Goal: Task Accomplishment & Management: Manage account settings

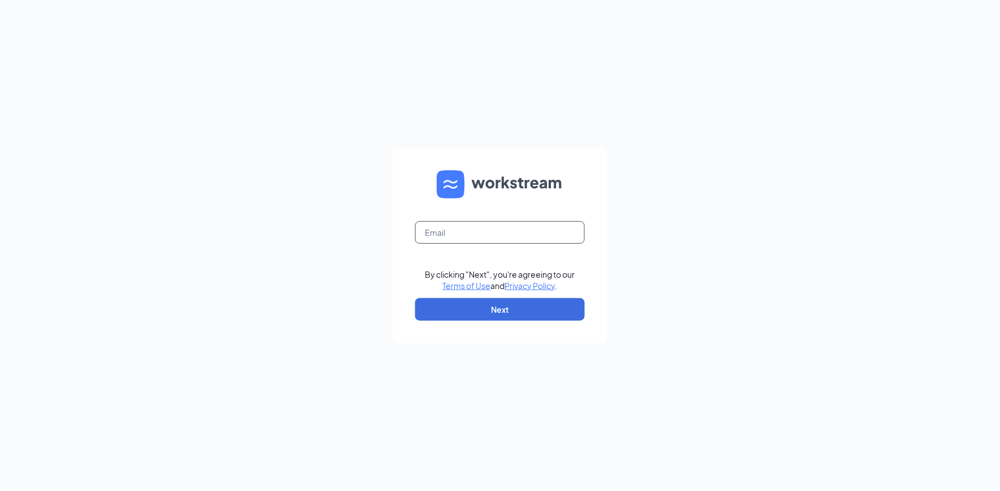
click at [464, 234] on input "text" at bounding box center [500, 232] width 170 height 23
type input "b1172@bocountry.com"
click at [478, 308] on button "Next" at bounding box center [500, 309] width 170 height 23
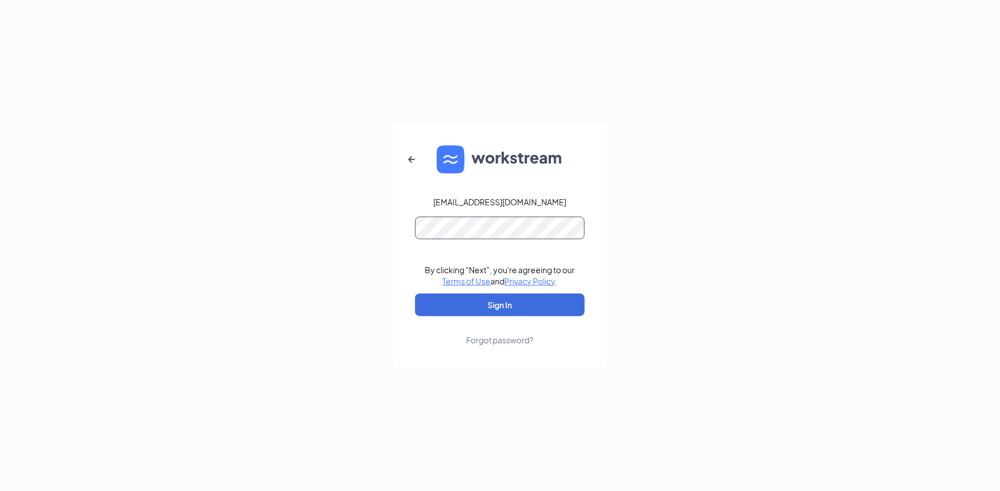
click at [415, 294] on button "Sign In" at bounding box center [500, 305] width 170 height 23
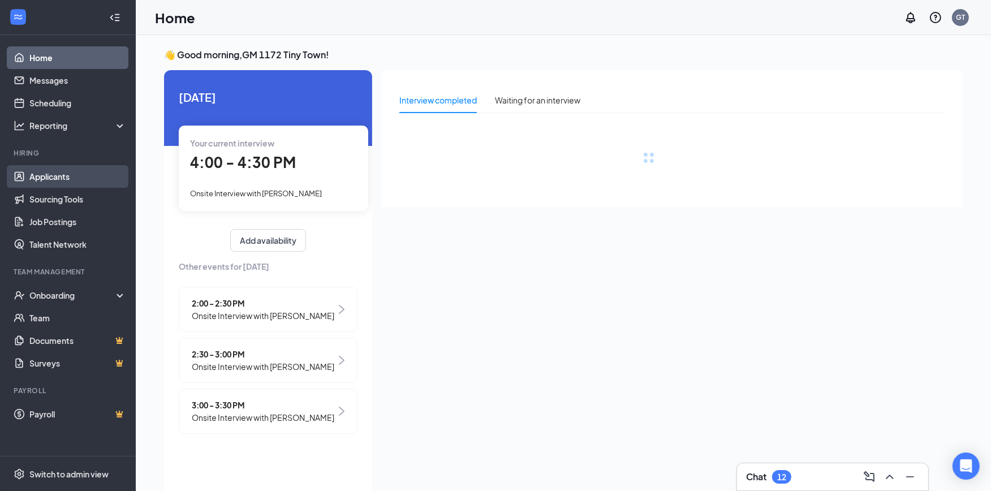
click at [51, 179] on link "Applicants" at bounding box center [77, 176] width 97 height 23
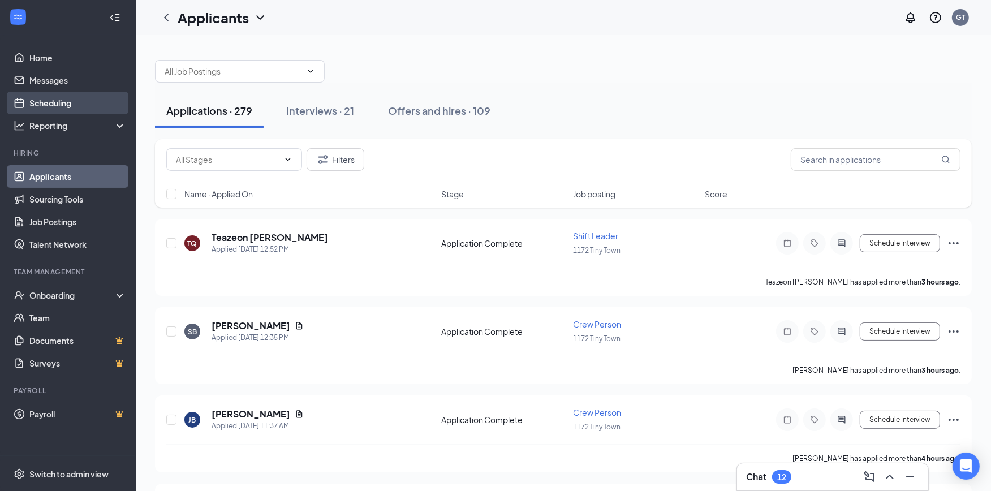
click at [51, 102] on link "Scheduling" at bounding box center [77, 103] width 97 height 23
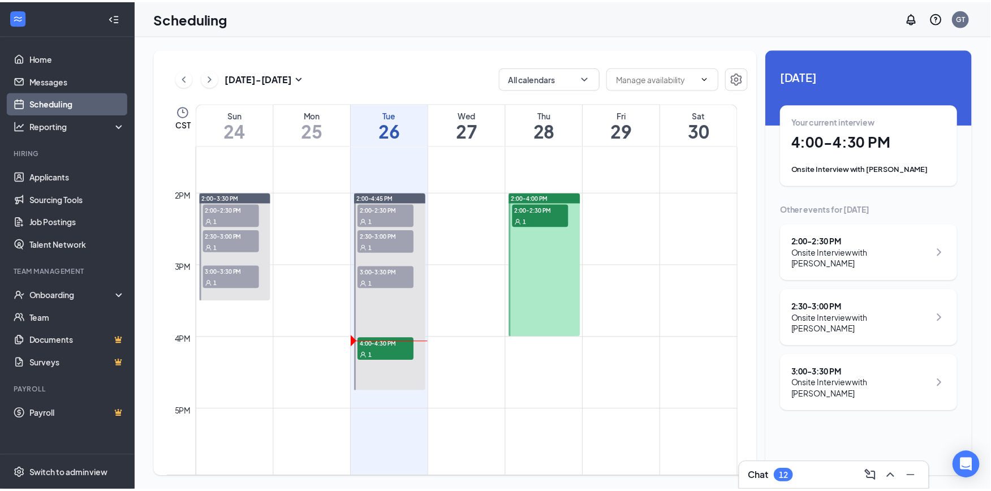
scroll to position [997, 0]
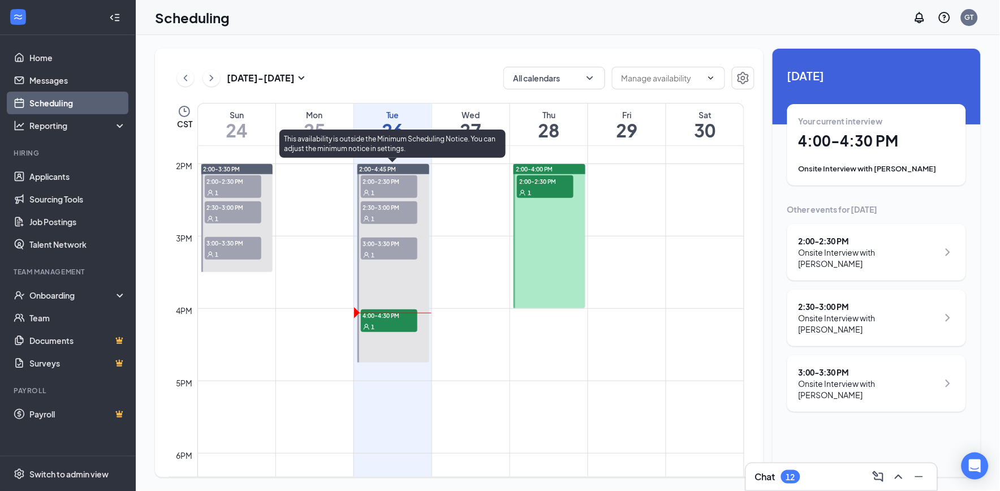
click at [377, 319] on span "4:00-4:30 PM" at bounding box center [389, 315] width 57 height 11
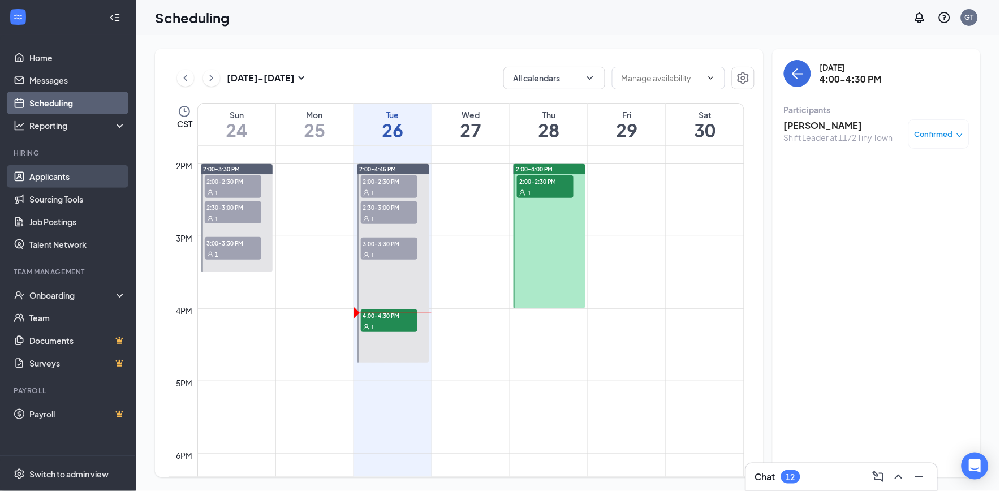
click at [57, 171] on link "Applicants" at bounding box center [77, 176] width 97 height 23
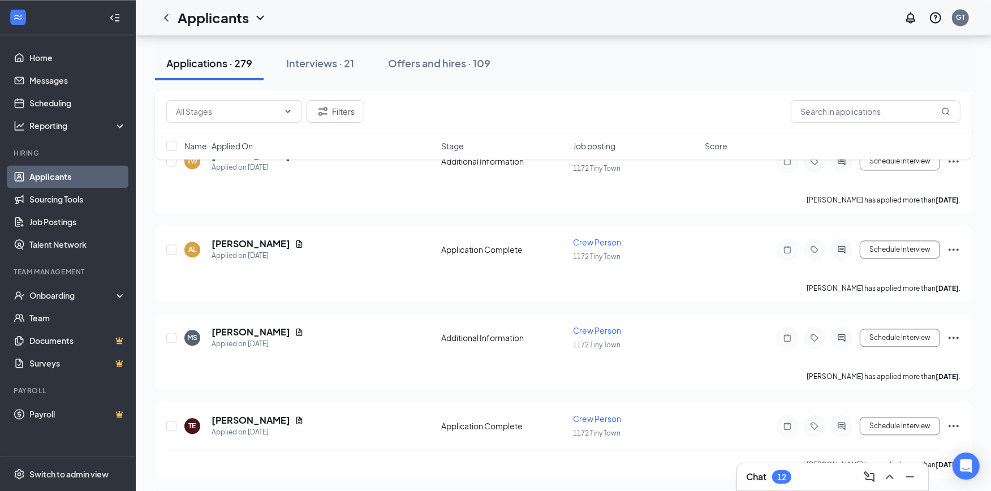
scroll to position [2640, 0]
click at [326, 59] on div "Interviews · 21" at bounding box center [320, 63] width 68 height 14
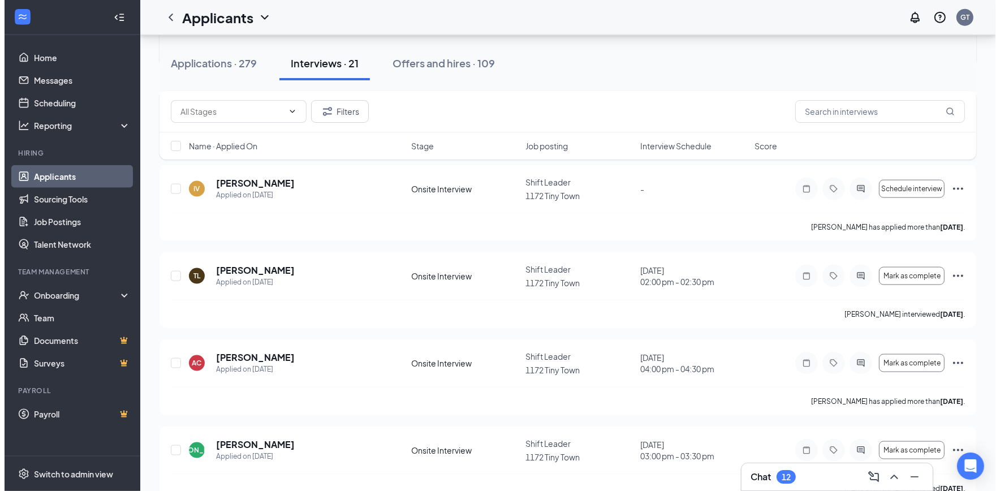
scroll to position [1536, 0]
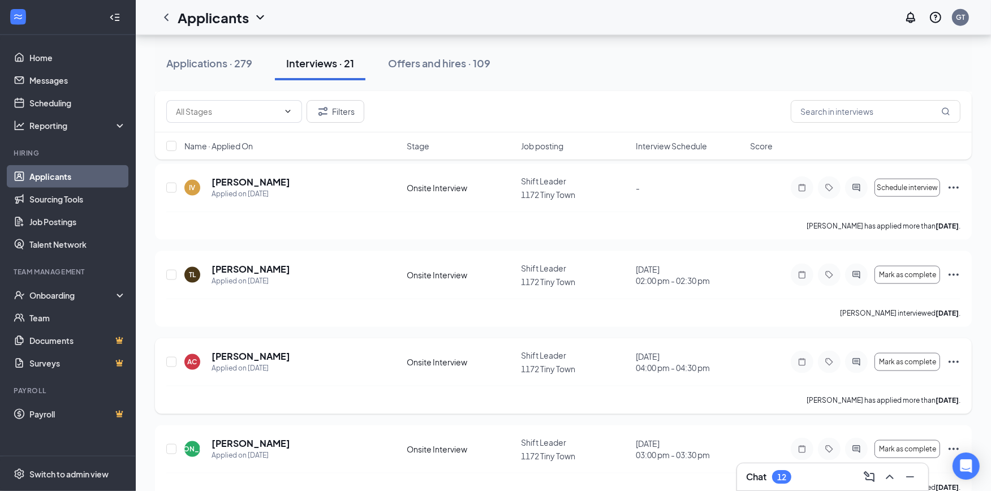
click at [956, 355] on icon "Ellipses" at bounding box center [954, 362] width 14 height 14
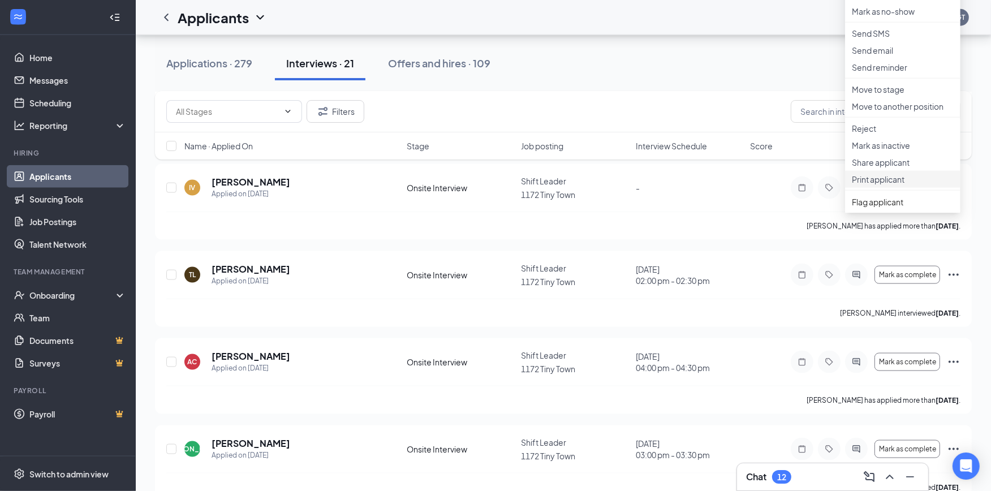
click at [892, 185] on p "Print applicant" at bounding box center [903, 179] width 102 height 11
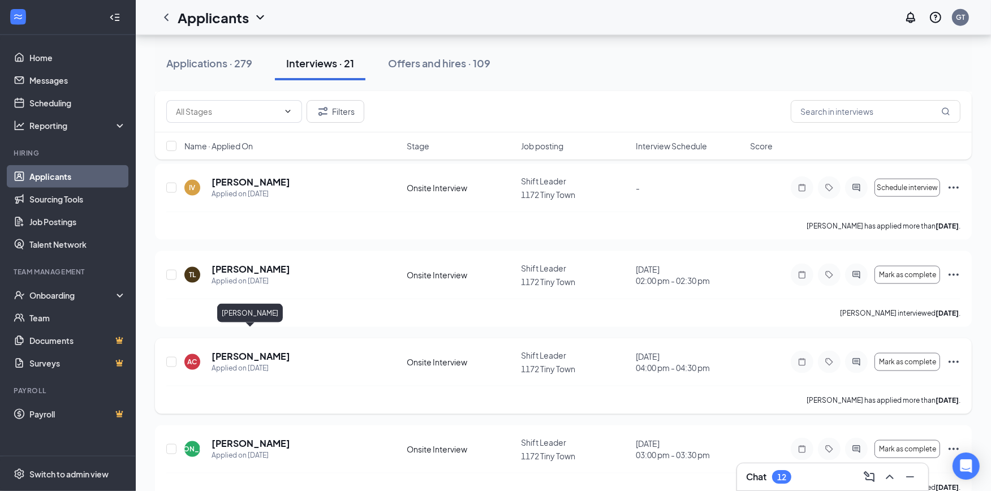
click at [230, 350] on h5 "[PERSON_NAME]" at bounding box center [251, 356] width 79 height 12
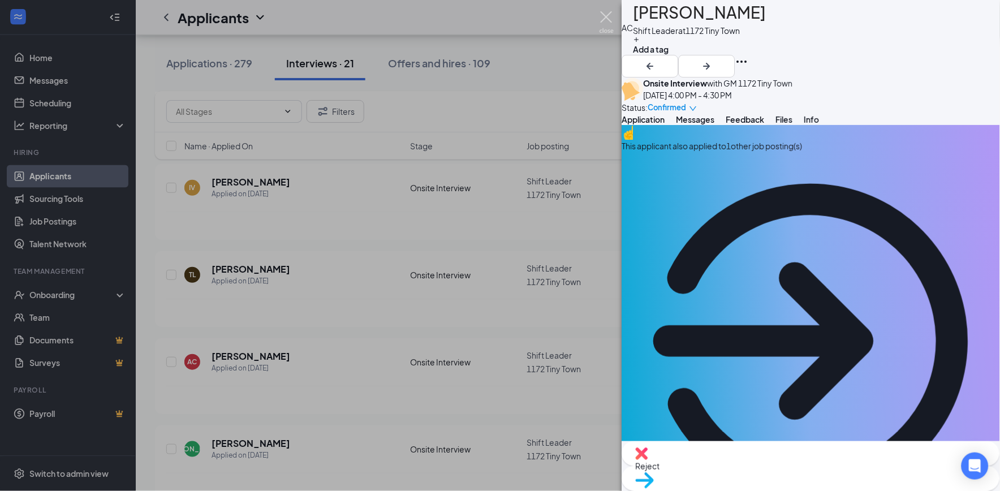
click at [607, 14] on img at bounding box center [607, 22] width 14 height 22
